Goal: Information Seeking & Learning: Find specific page/section

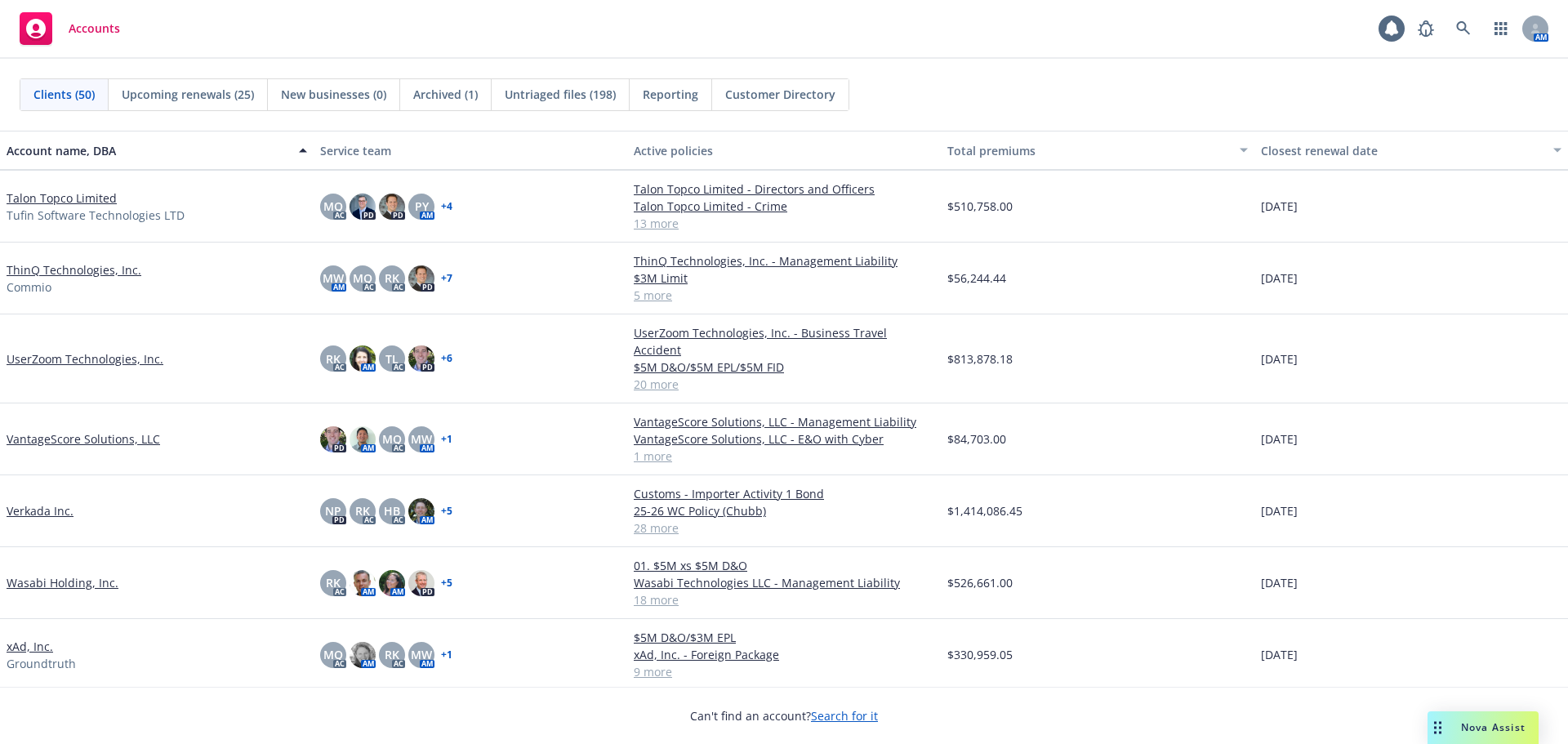
scroll to position [2808, 0]
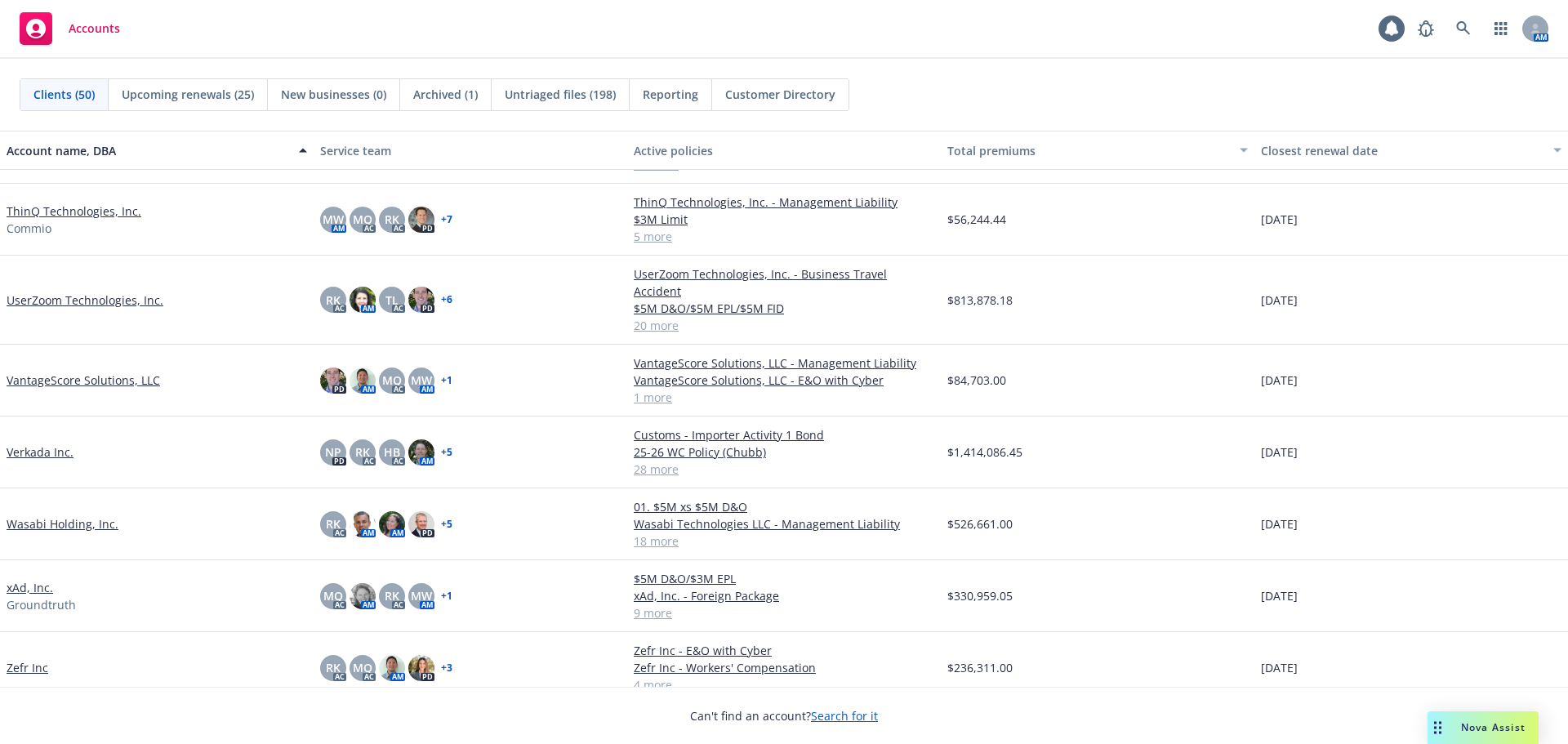
click at [42, 443] on link "Verkada Inc." at bounding box center [40, 452] width 67 height 18
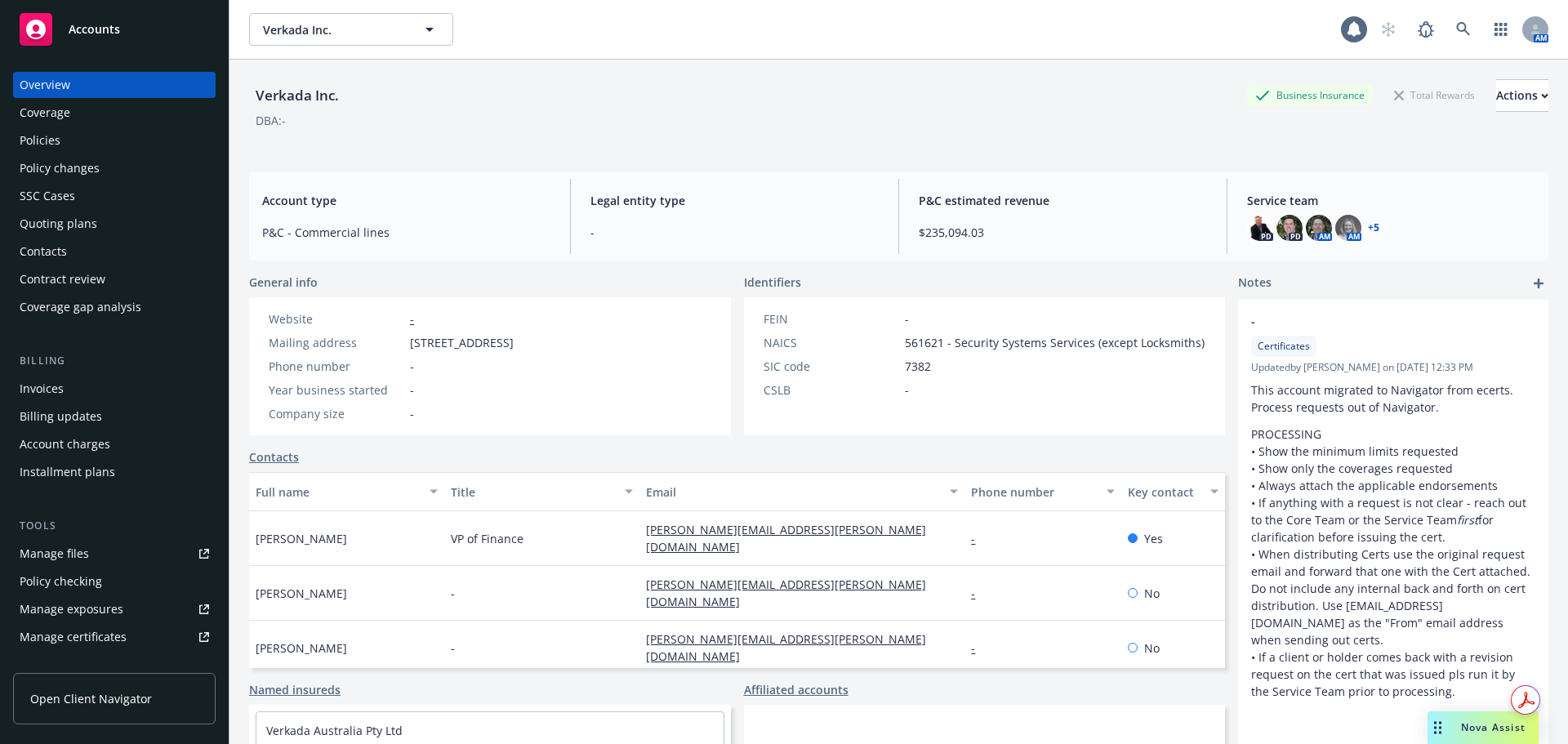
click at [110, 147] on div "Policies" at bounding box center [113, 140] width 189 height 26
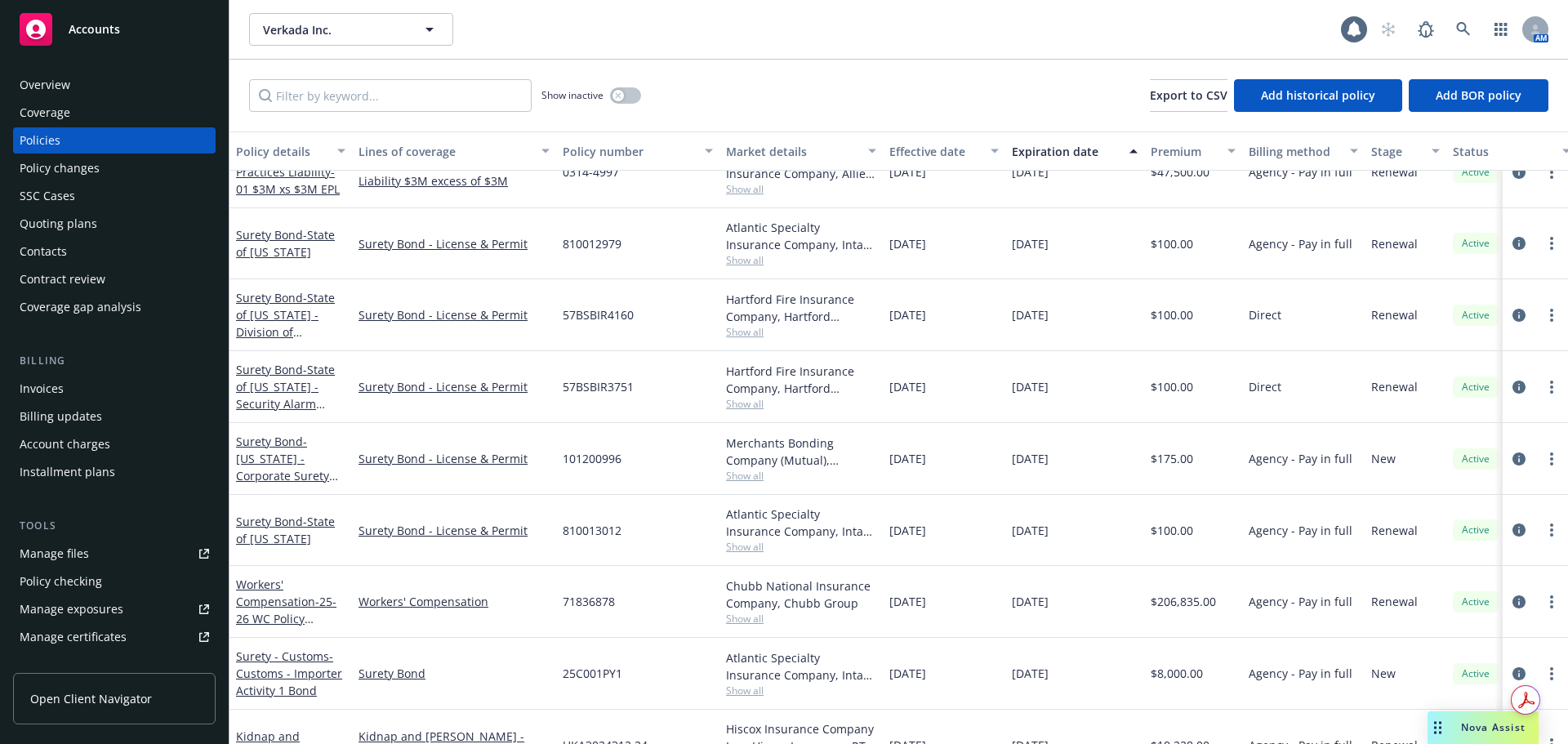
scroll to position [1455, 0]
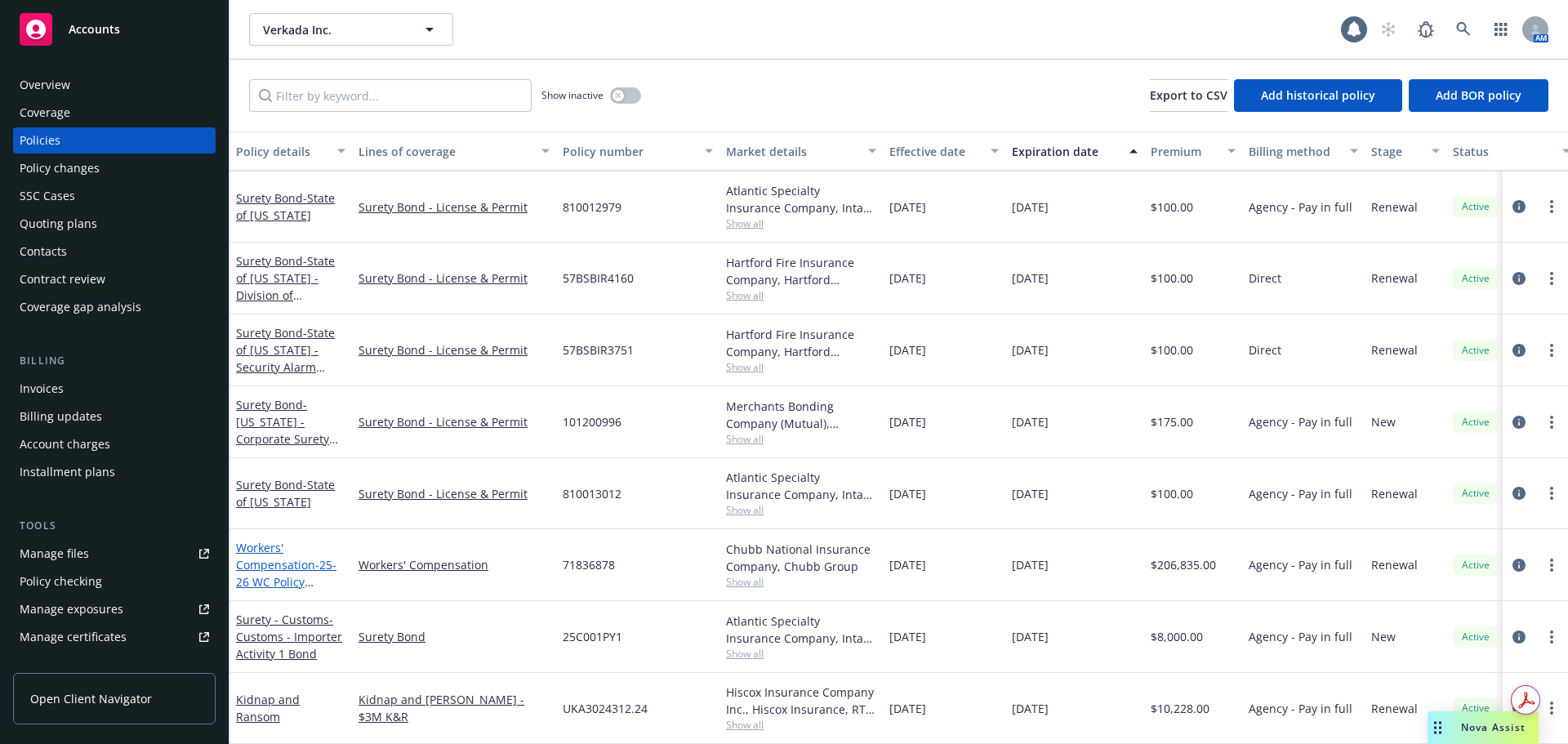
click at [282, 558] on link "Workers' Compensation - 25-26 WC Policy (Chubb)" at bounding box center [286, 573] width 101 height 67
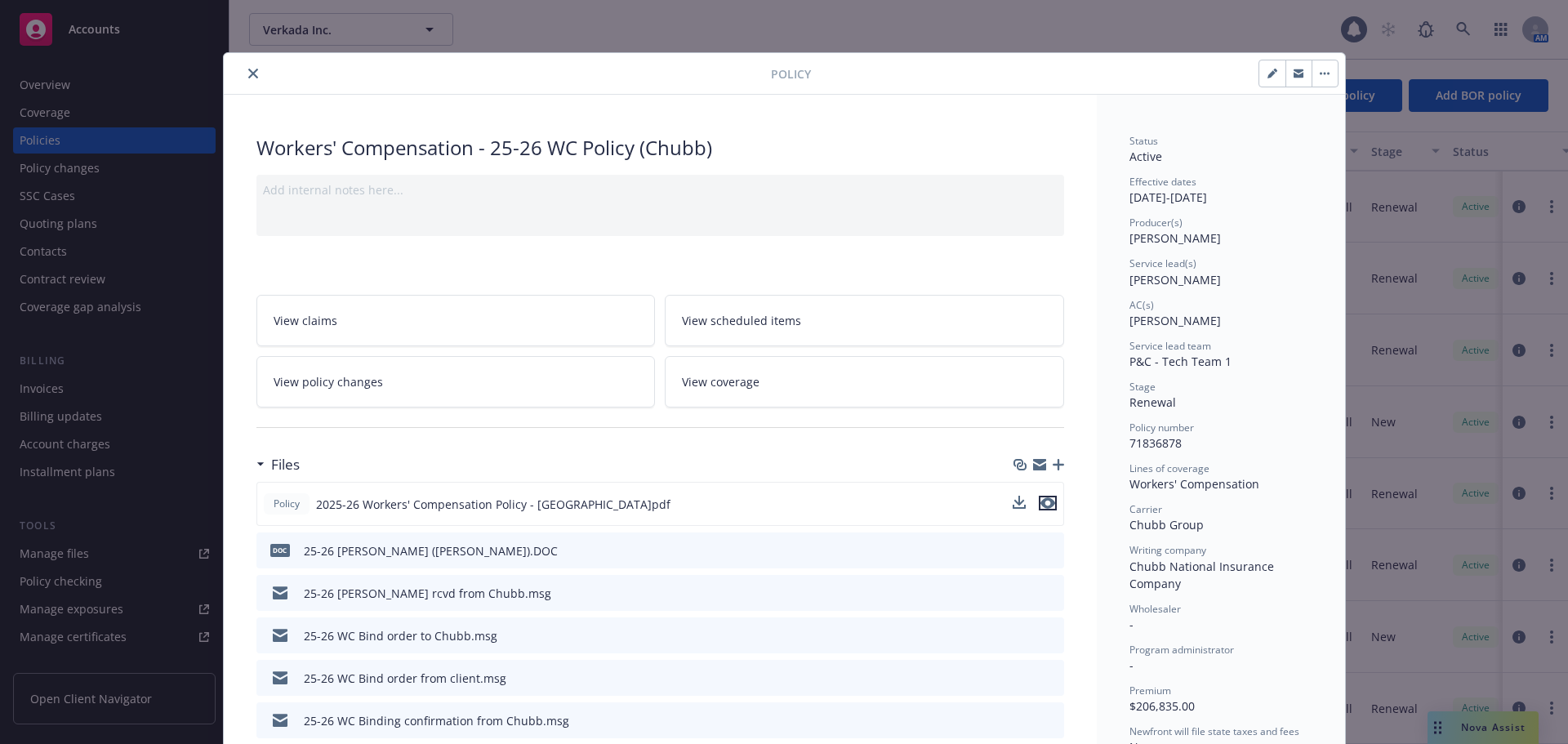
click at [1044, 503] on icon "preview file" at bounding box center [1048, 502] width 15 height 11
click at [244, 75] on button "close" at bounding box center [253, 73] width 19 height 19
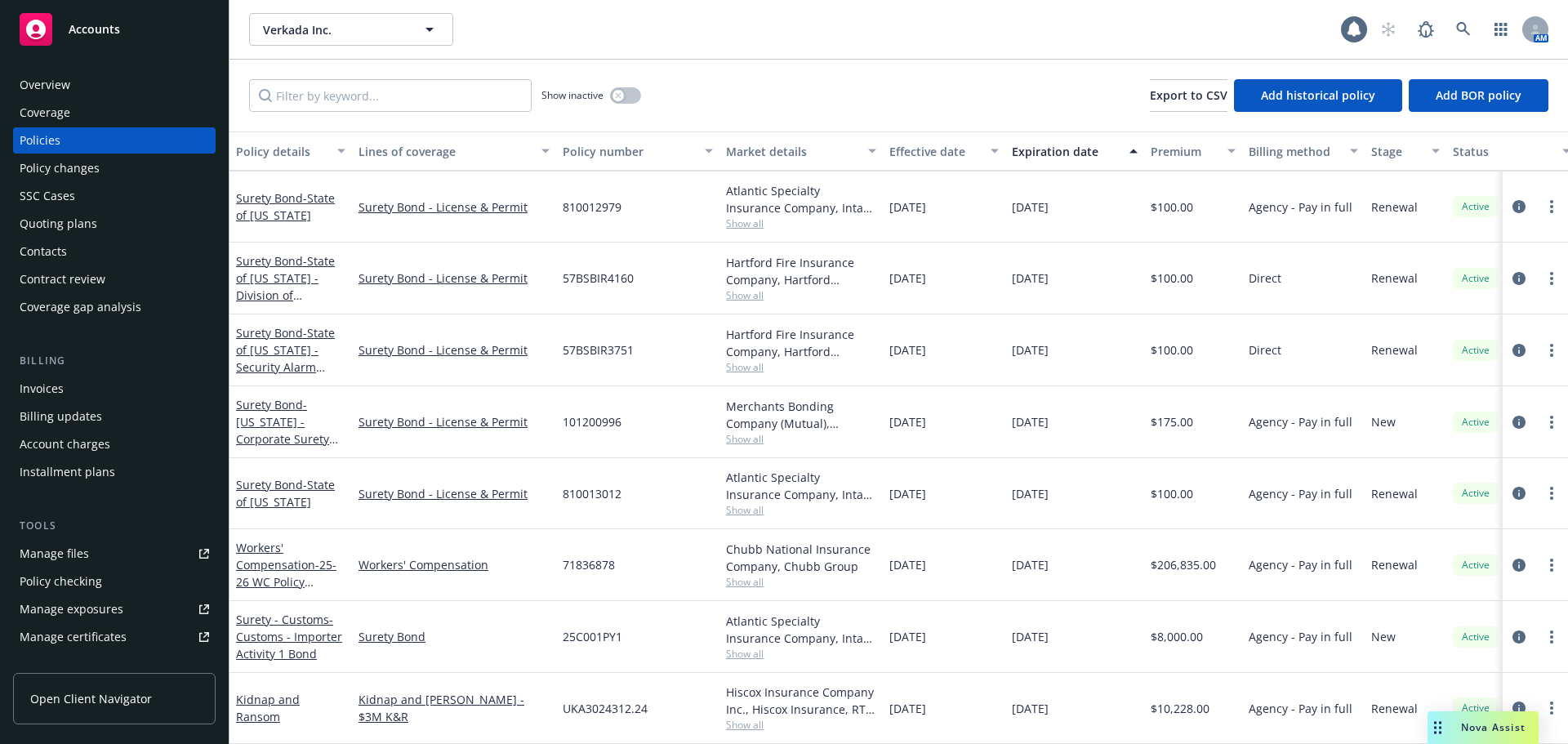
click at [176, 44] on div "Accounts" at bounding box center [113, 29] width 189 height 32
